Goal: Task Accomplishment & Management: Manage account settings

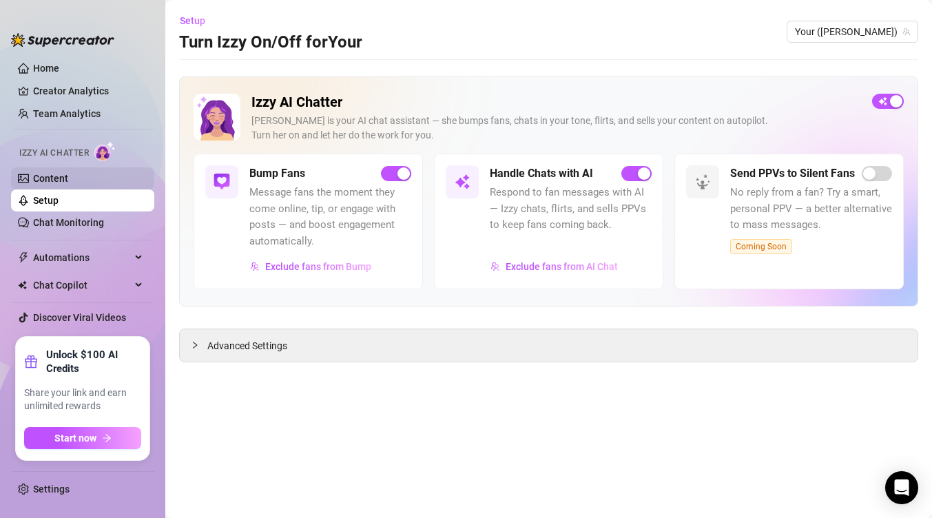
click at [54, 179] on link "Content" at bounding box center [50, 178] width 35 height 11
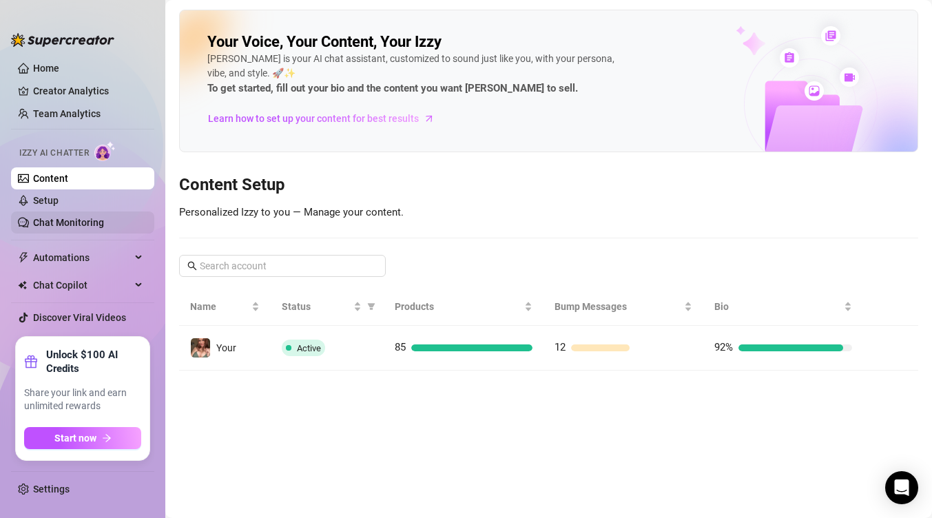
click at [57, 218] on link "Chat Monitoring" at bounding box center [68, 222] width 71 height 11
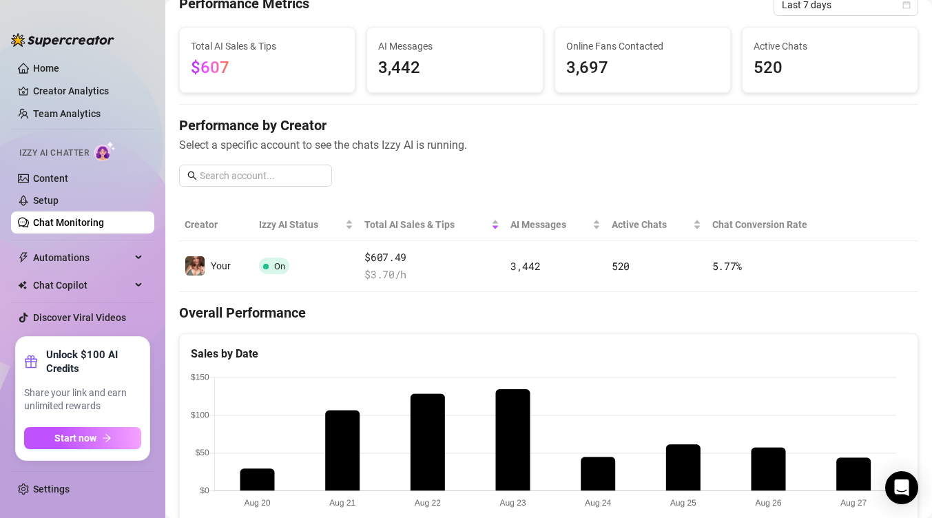
scroll to position [68, 0]
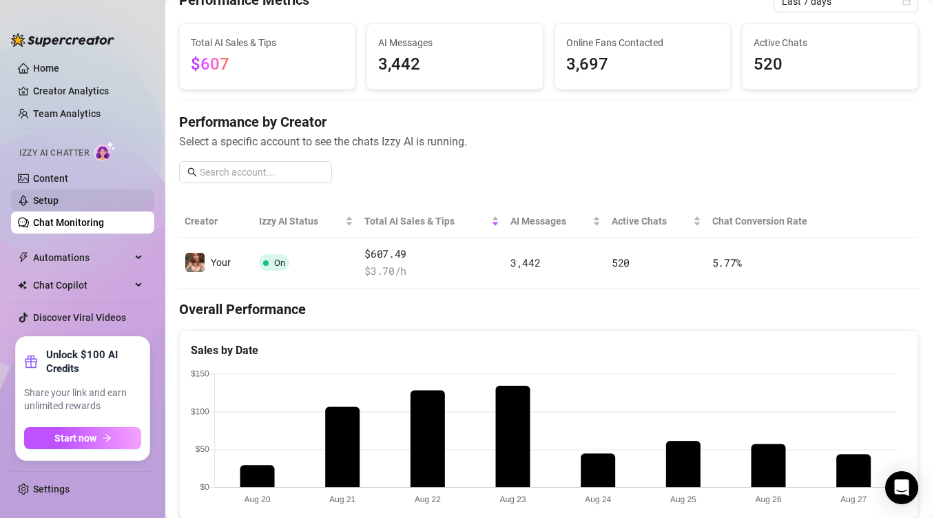
click at [48, 206] on link "Setup" at bounding box center [45, 200] width 25 height 11
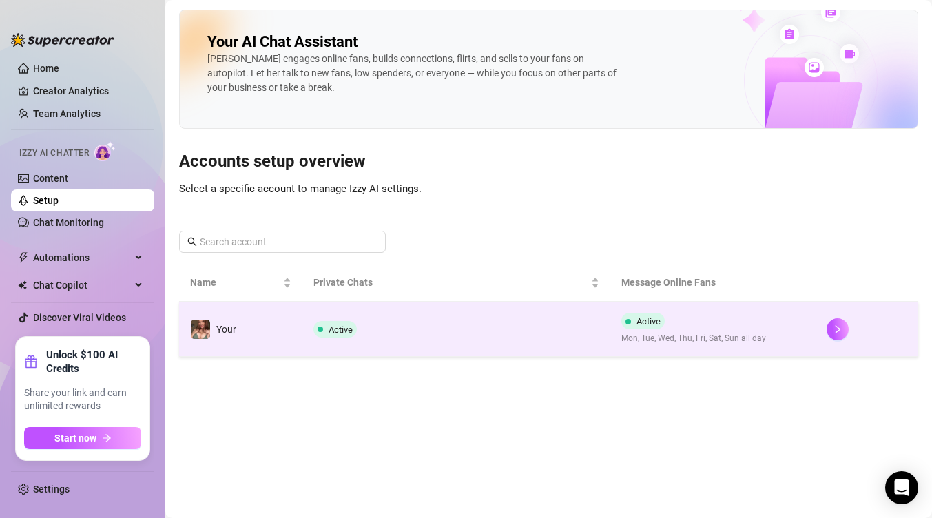
click at [322, 340] on td "Active" at bounding box center [456, 329] width 308 height 55
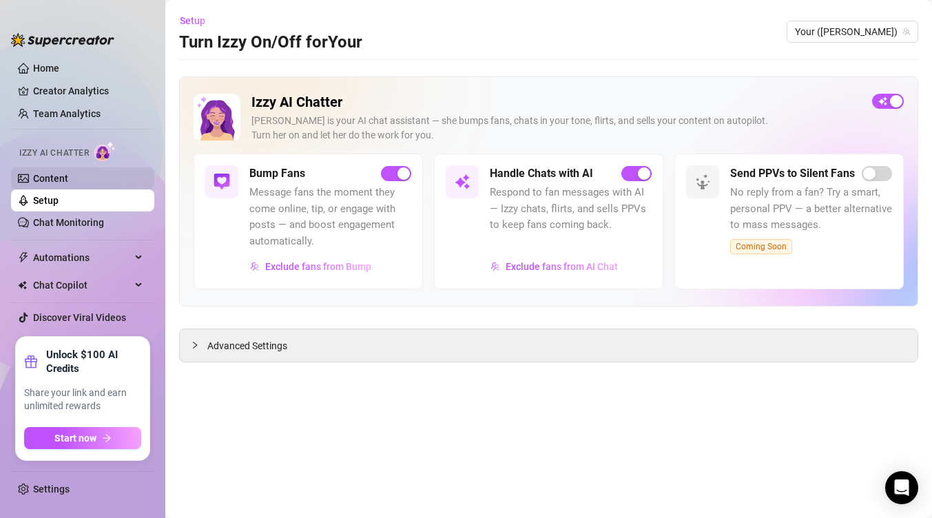
click at [68, 176] on link "Content" at bounding box center [50, 178] width 35 height 11
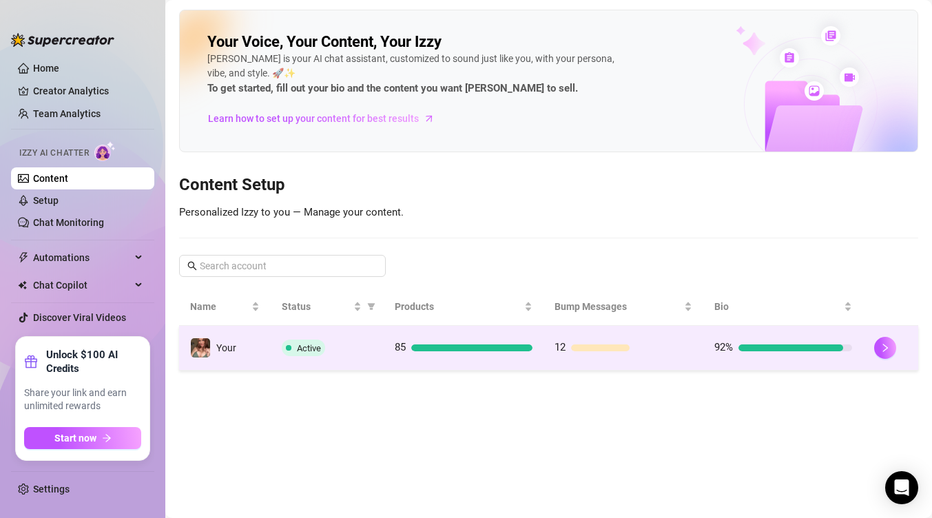
click at [273, 357] on td "Active" at bounding box center [328, 348] width 114 height 45
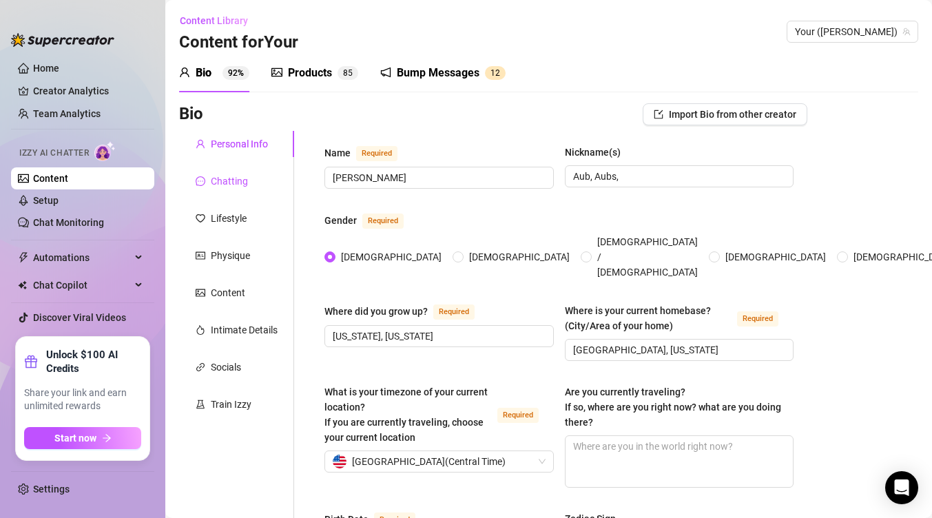
click at [221, 180] on div "Chatting" at bounding box center [229, 181] width 37 height 15
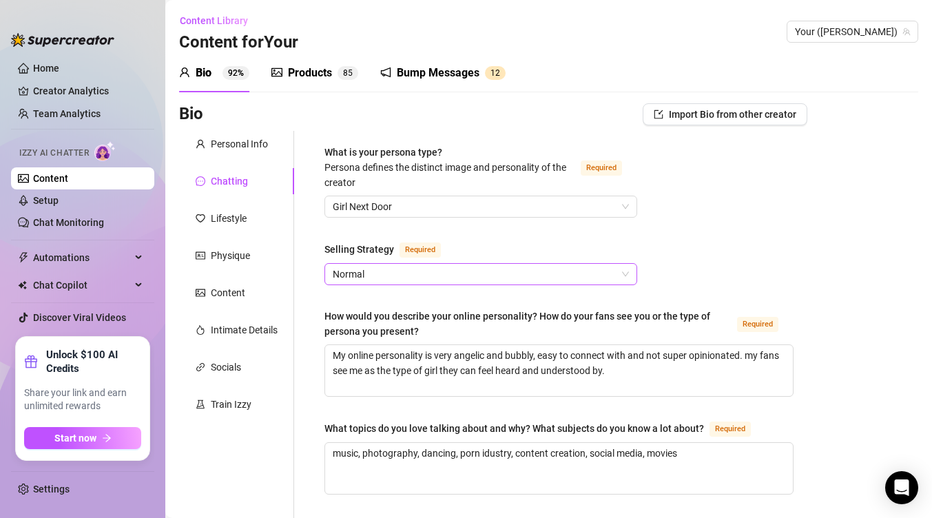
click at [343, 279] on span "Normal" at bounding box center [481, 274] width 296 height 21
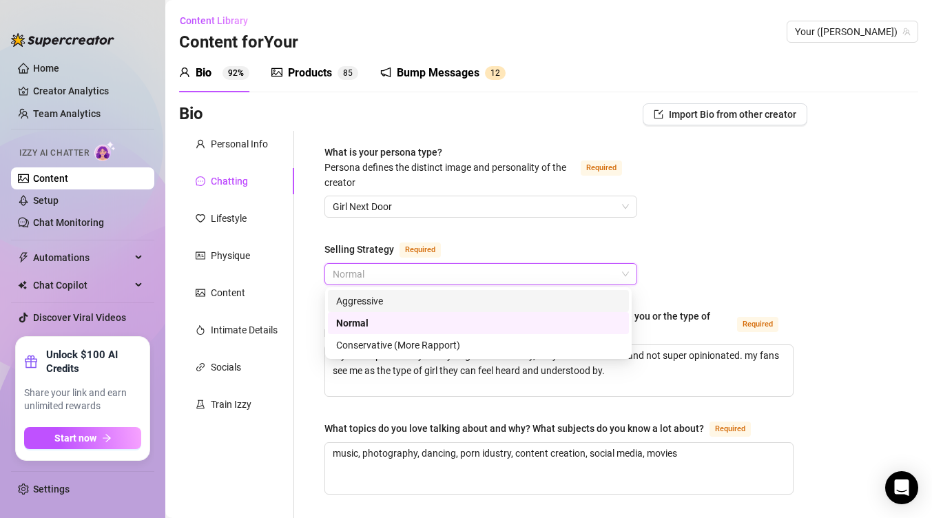
click at [380, 305] on div "Aggressive" at bounding box center [478, 300] width 284 height 15
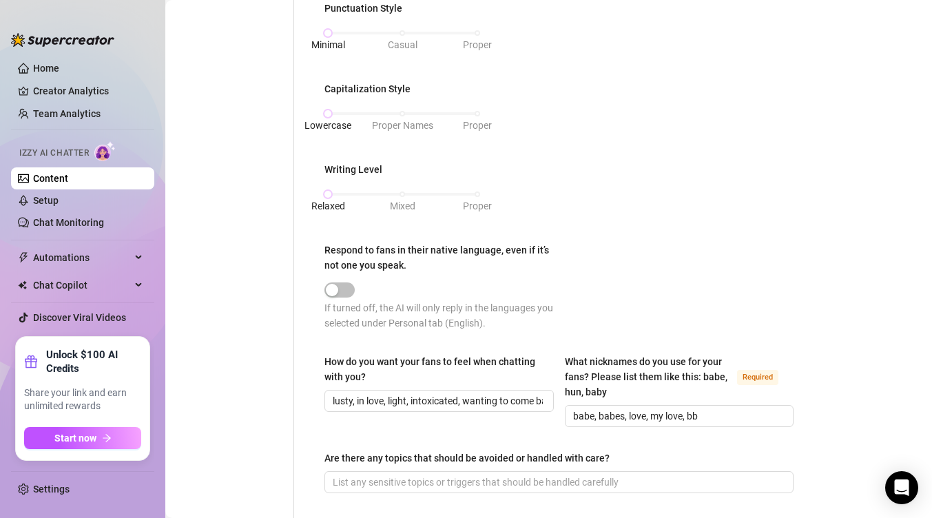
scroll to position [833, 0]
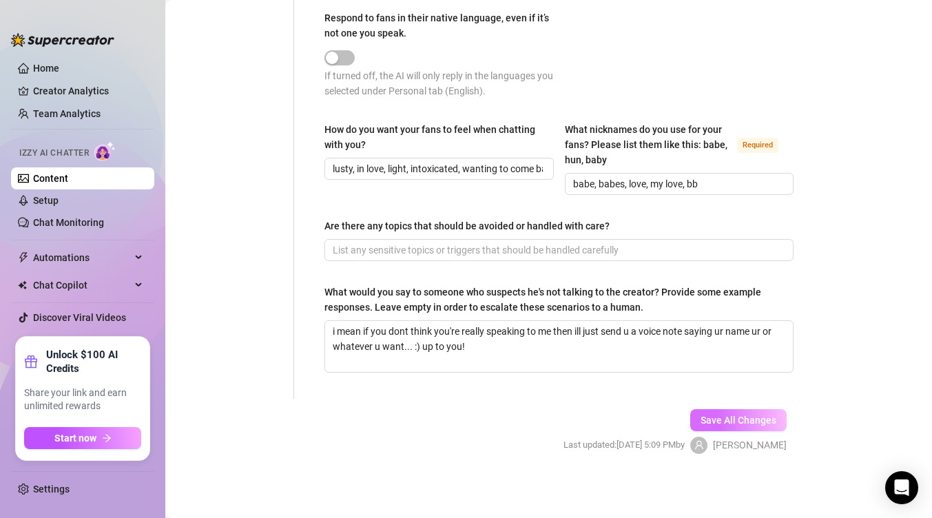
click at [737, 419] on span "Save All Changes" at bounding box center [738, 420] width 76 height 11
click at [59, 205] on link "Setup" at bounding box center [45, 200] width 25 height 11
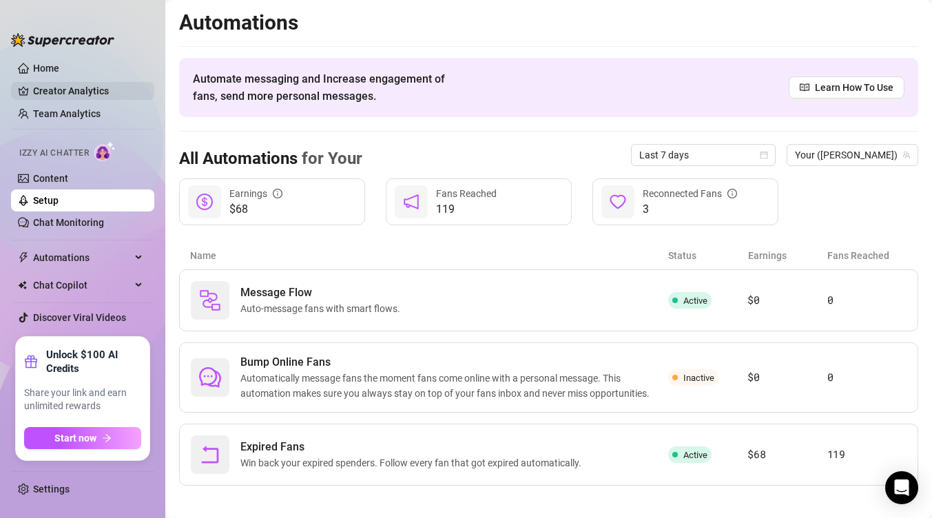
click at [75, 89] on link "Creator Analytics" at bounding box center [88, 91] width 110 height 22
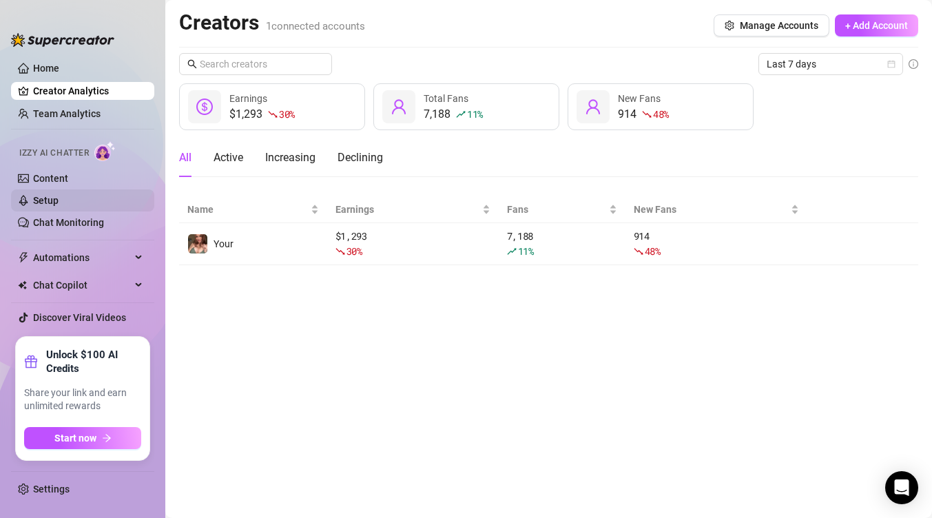
click at [59, 203] on link "Setup" at bounding box center [45, 200] width 25 height 11
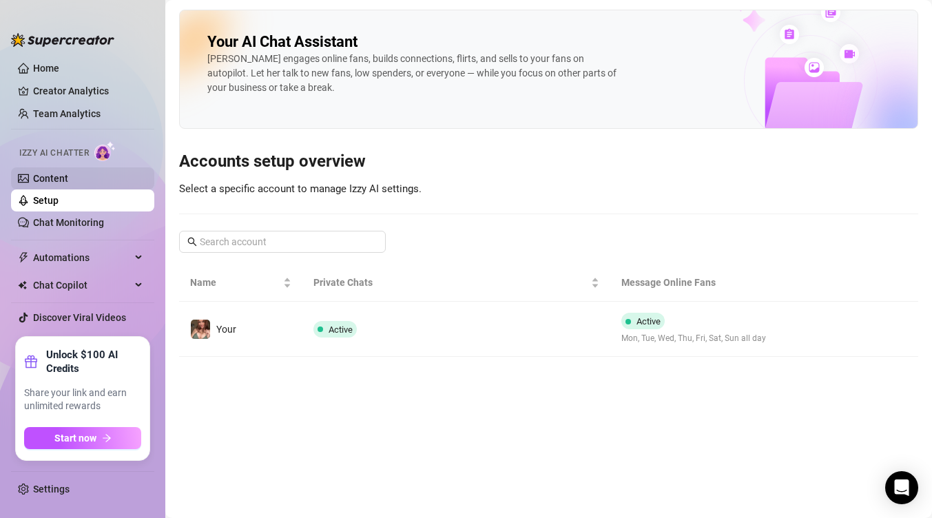
click at [68, 180] on link "Content" at bounding box center [50, 178] width 35 height 11
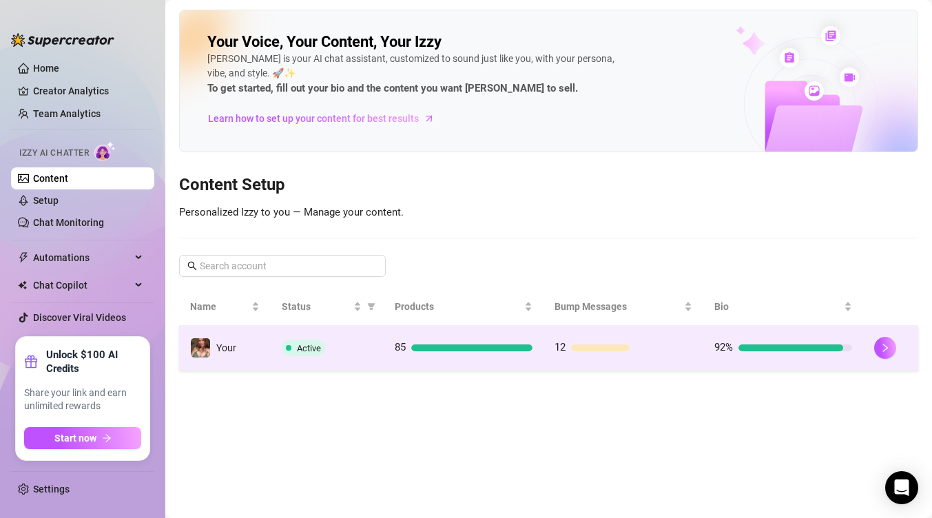
click at [583, 331] on td "12" at bounding box center [623, 348] width 160 height 45
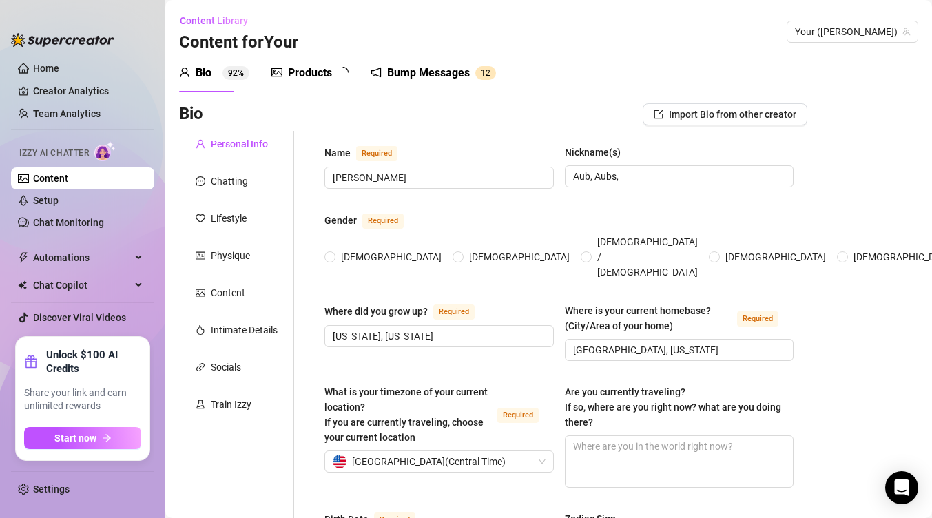
radio input "true"
type input "[DATE]"
click at [41, 184] on link "Content" at bounding box center [50, 178] width 35 height 11
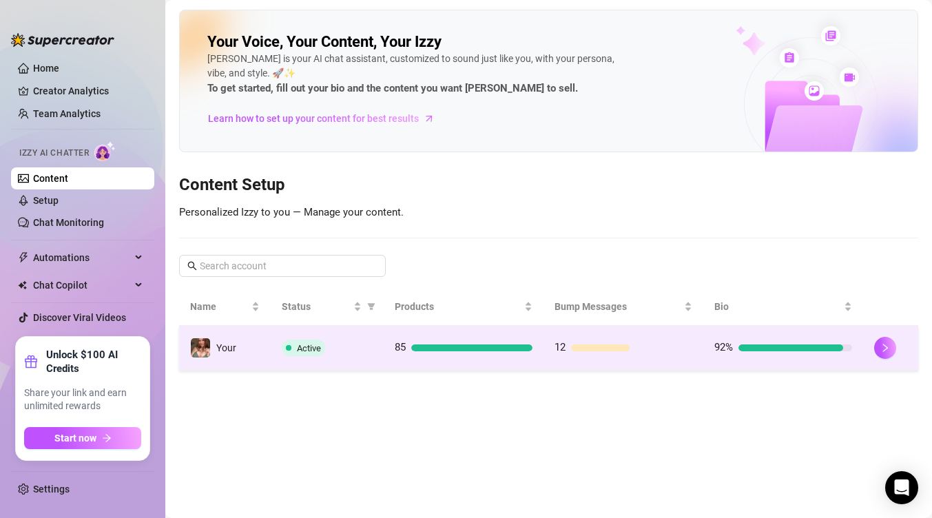
click at [472, 353] on div "85" at bounding box center [464, 347] width 138 height 17
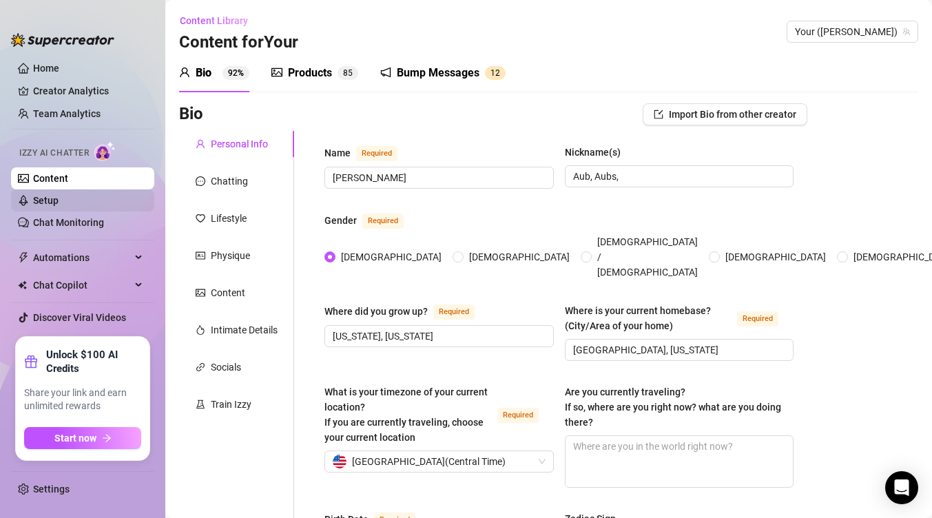
click at [59, 199] on link "Setup" at bounding box center [45, 200] width 25 height 11
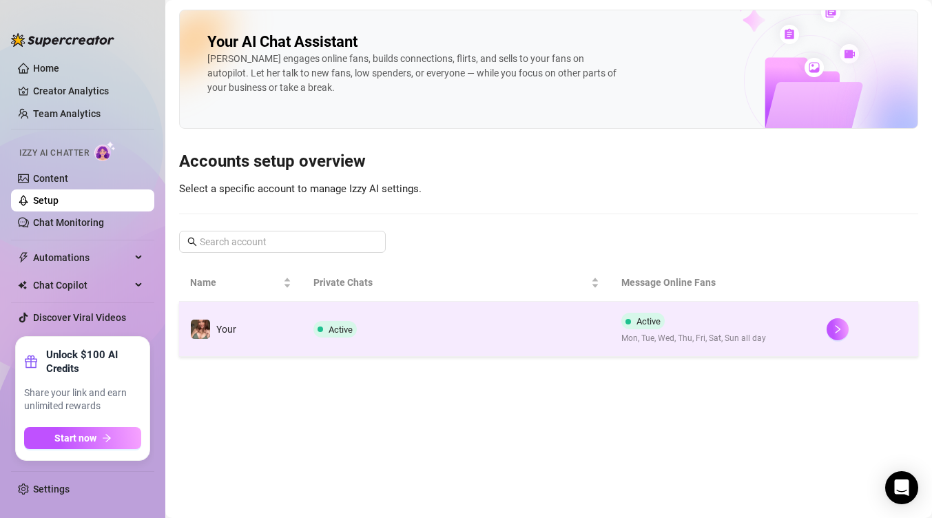
click at [483, 316] on td "Active" at bounding box center [456, 329] width 308 height 55
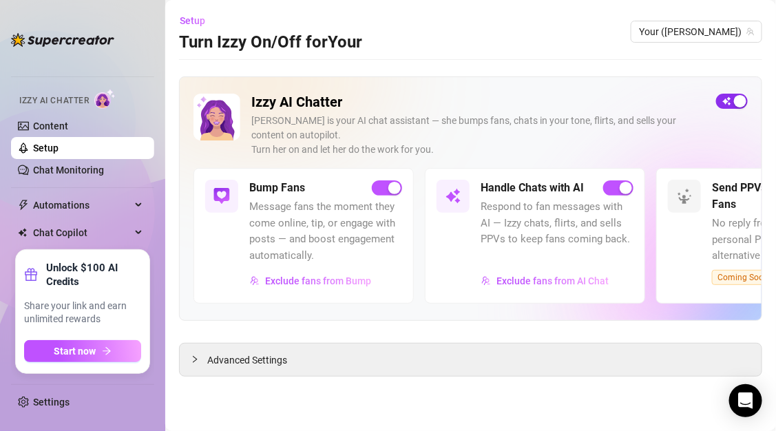
click at [733, 100] on button "button" at bounding box center [732, 101] width 32 height 15
